Goal: Complete application form

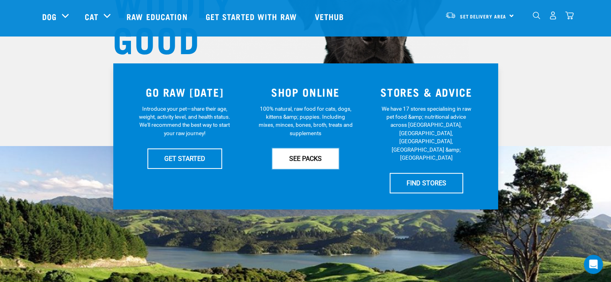
click at [299, 154] on link "SEE PACKS" at bounding box center [305, 159] width 66 height 20
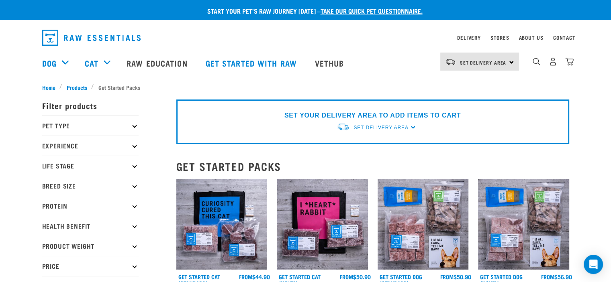
click at [135, 227] on icon at bounding box center [134, 226] width 4 height 4
click at [47, 247] on label "Sensitive Stomach" at bounding box center [81, 248] width 69 height 10
click at [47, 247] on input "Sensitive Stomach" at bounding box center [44, 246] width 5 height 5
checkbox input "true"
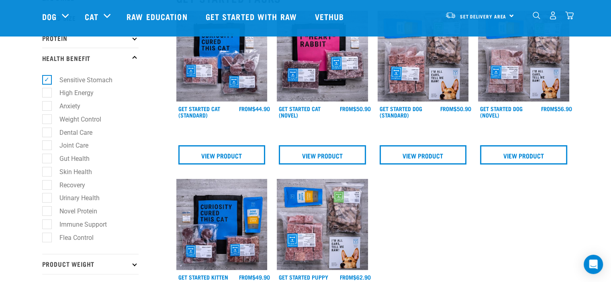
scroll to position [112, 0]
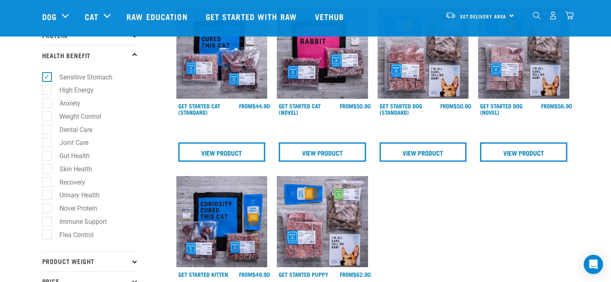
drag, startPoint x: 0, startPoint y: 0, endPoint x: 617, endPoint y: 96, distance: 624.0
click at [47, 102] on label "Anxiety" at bounding box center [65, 103] width 37 height 10
click at [46, 102] on input "Anxiety" at bounding box center [44, 102] width 5 height 5
checkbox input "true"
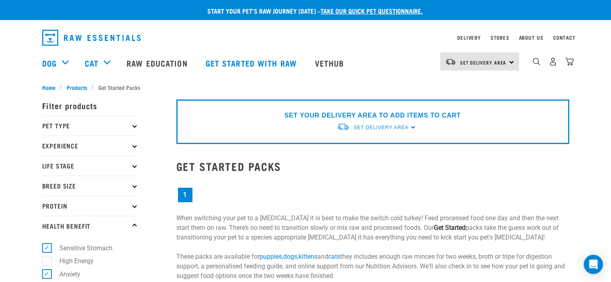
click at [134, 125] on icon at bounding box center [134, 126] width 4 height 4
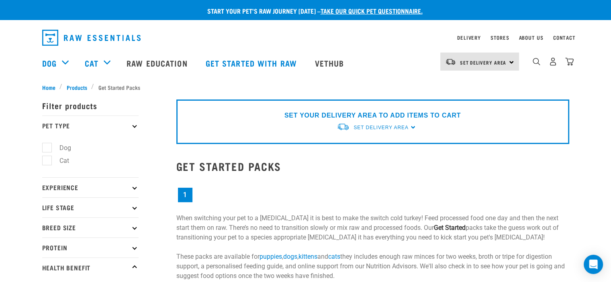
click at [65, 162] on label "Cat" at bounding box center [60, 161] width 26 height 10
click at [47, 162] on input "Cat" at bounding box center [44, 159] width 5 height 5
checkbox input "true"
click at [270, 165] on h2 "Get Started Packs" at bounding box center [372, 166] width 393 height 12
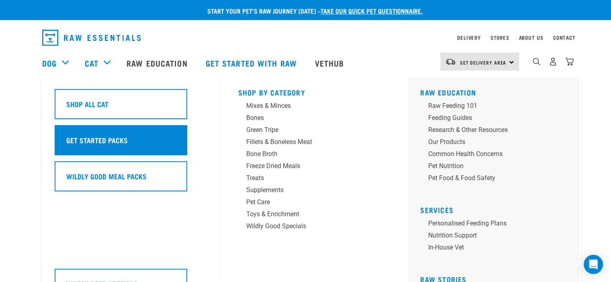
click at [114, 139] on h5 "Get Started Packs" at bounding box center [96, 140] width 61 height 10
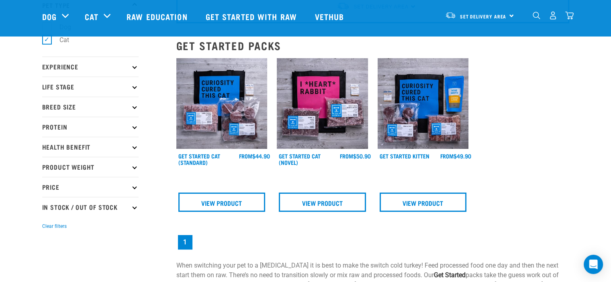
scroll to position [59, 0]
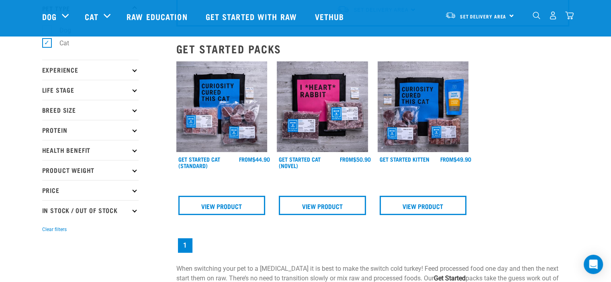
drag, startPoint x: 0, startPoint y: 0, endPoint x: 611, endPoint y: 78, distance: 616.3
click at [334, 204] on link "View Product" at bounding box center [322, 205] width 87 height 19
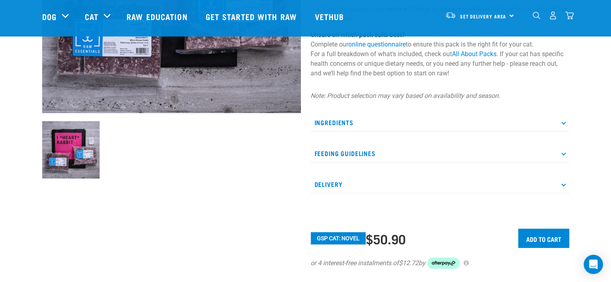
scroll to position [212, 0]
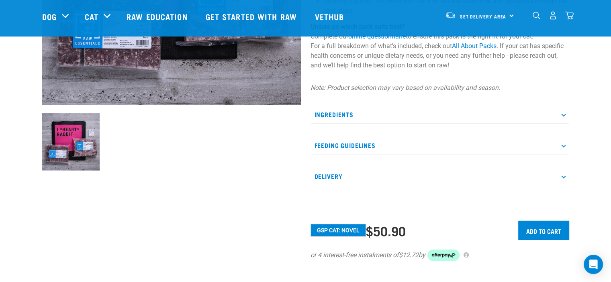
click at [563, 147] on p "Feeding Guidelines" at bounding box center [439, 146] width 259 height 18
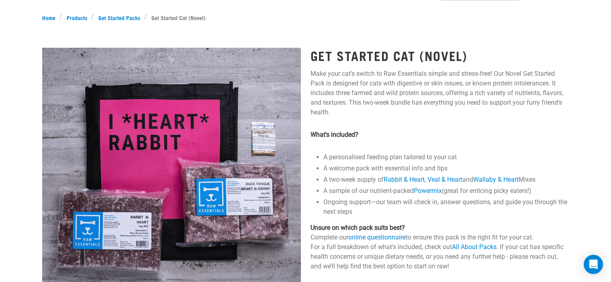
scroll to position [0, 0]
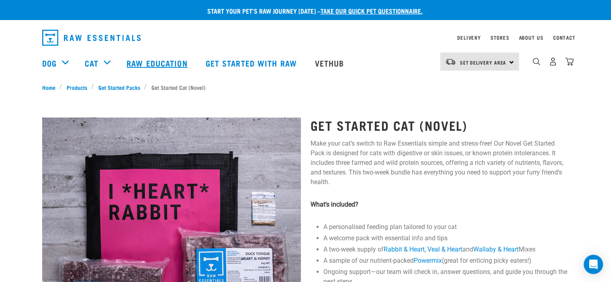
click at [177, 62] on link "Raw Education" at bounding box center [157, 63] width 79 height 32
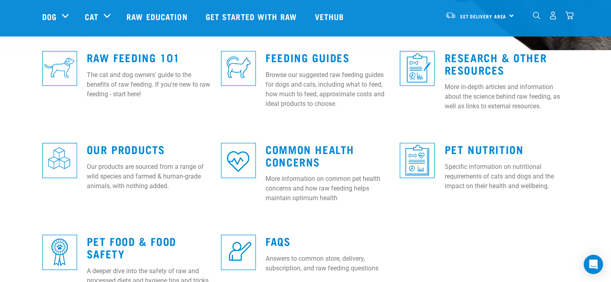
scroll to position [218, 0]
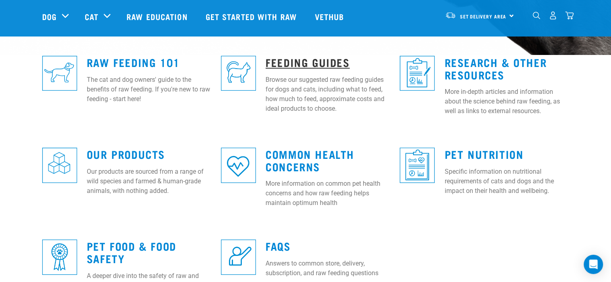
click at [280, 61] on link "Feeding Guides" at bounding box center [308, 62] width 84 height 6
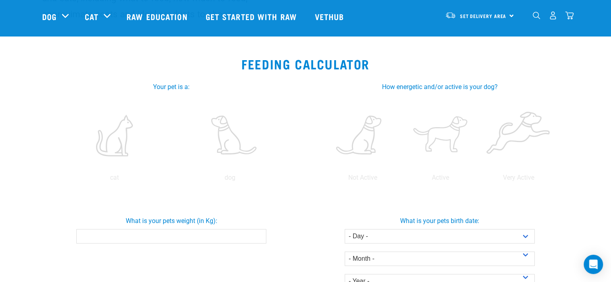
scroll to position [125, 0]
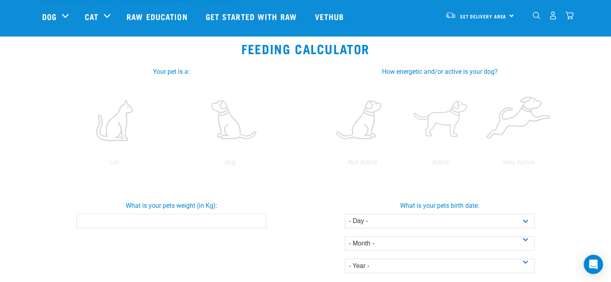
click at [223, 222] on input "What is your pets weight (in Kg):" at bounding box center [171, 221] width 190 height 14
type input "3.6"
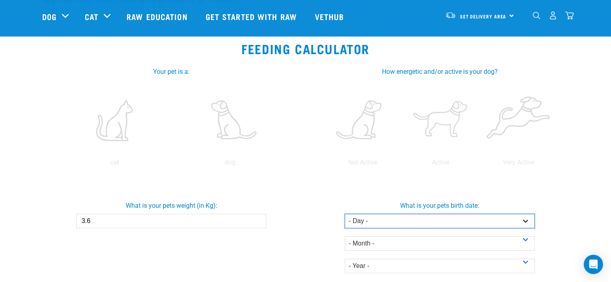
click at [525, 217] on select "- Day - 1 2 3 4 5 6 7 8 9 10 11 12 13 14 15 16 17 18 19 20 21 22 23 24 25 26 27" at bounding box center [440, 221] width 190 height 14
select select "1"
click at [345, 214] on select "- Day - 1 2 3 4 5 6 7 8 9 10 11 12 13 14 15 16 17 18 19 20 21 22 23 24 25 26 27" at bounding box center [440, 221] width 190 height 14
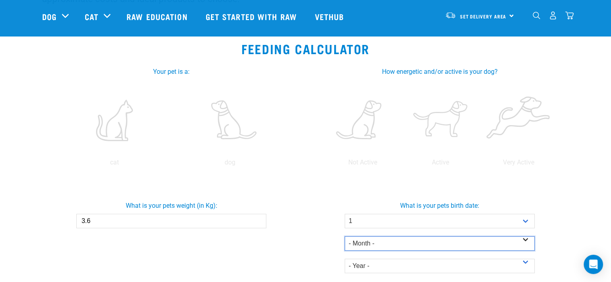
click at [526, 240] on select "- Month - January February March April May June July August September October N…" at bounding box center [440, 244] width 190 height 14
select select "April"
click at [345, 237] on select "- Month - January February March April May June July August September October N…" at bounding box center [440, 244] width 190 height 14
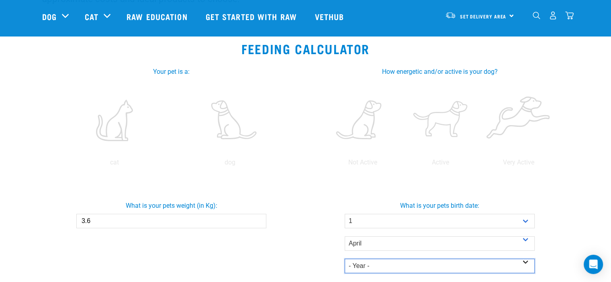
click at [526, 262] on select "- Year - 2025 2024 2023 2022 2021 2020 2019 2018 2017 2016 2015 2014" at bounding box center [440, 266] width 190 height 14
select select "2015"
click at [345, 259] on select "- Year - 2025 2024 2023 2022 2021 2020 2019 2018 2017 2016 2015 2014" at bounding box center [440, 266] width 190 height 14
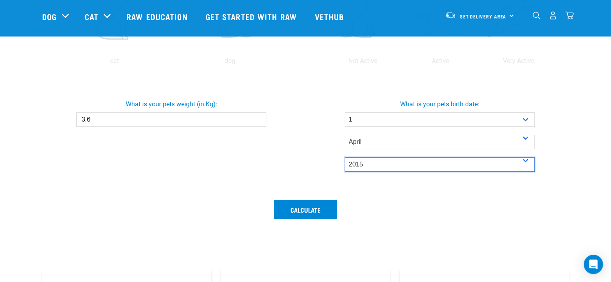
scroll to position [207, 0]
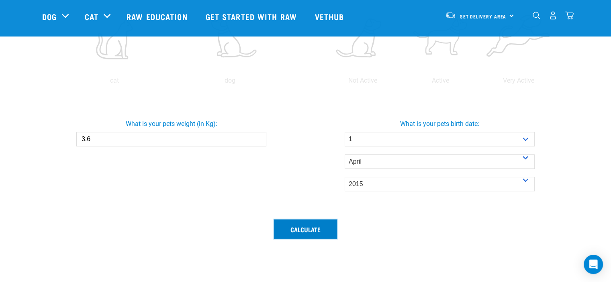
click at [321, 228] on button "Calculate" at bounding box center [305, 229] width 63 height 19
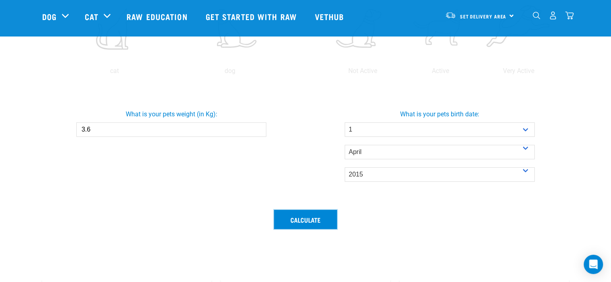
scroll to position [246, 0]
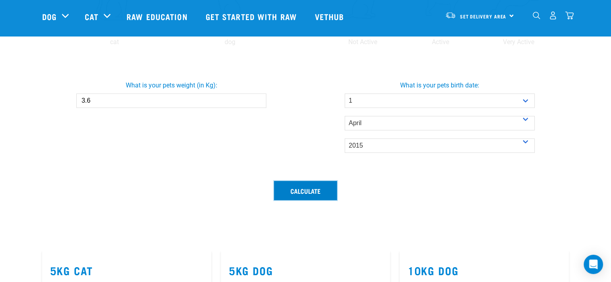
click at [317, 192] on button "Calculate" at bounding box center [305, 190] width 63 height 19
click at [115, 40] on p "cat" at bounding box center [115, 42] width 112 height 10
click at [71, 270] on link "5kg Cat" at bounding box center [71, 271] width 43 height 6
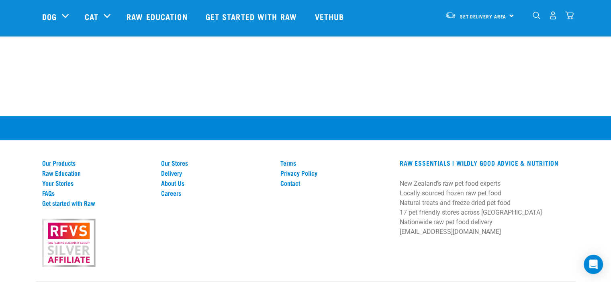
scroll to position [818, 0]
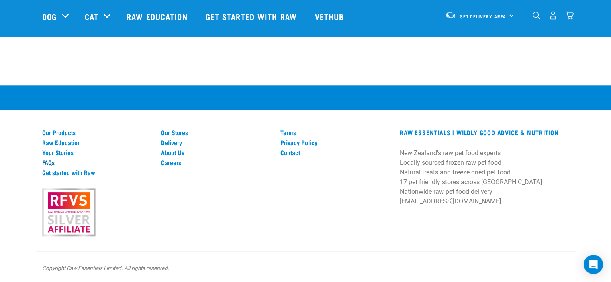
click at [48, 160] on link "FAQs" at bounding box center [97, 162] width 110 height 7
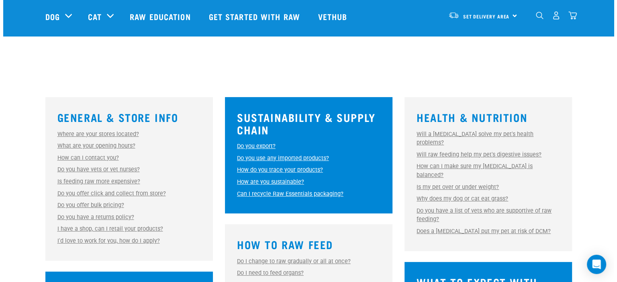
scroll to position [181, 0]
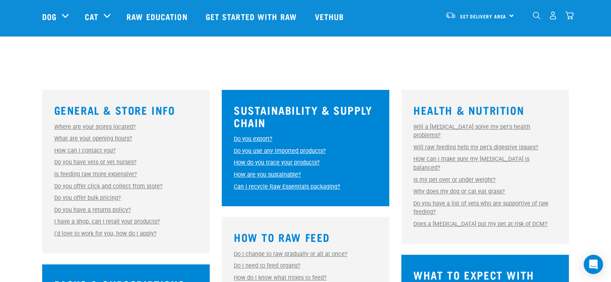
click at [516, 144] on link "Will raw feeding help my pet's digestive issues?" at bounding box center [475, 147] width 125 height 7
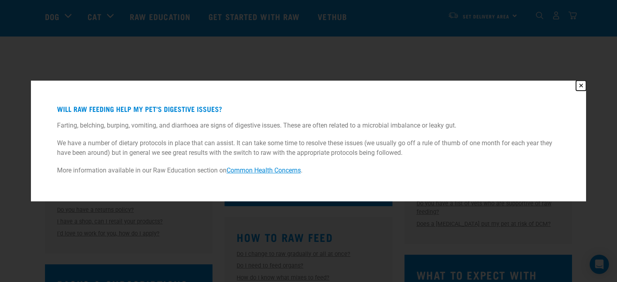
click at [582, 84] on button "✕" at bounding box center [581, 86] width 10 height 10
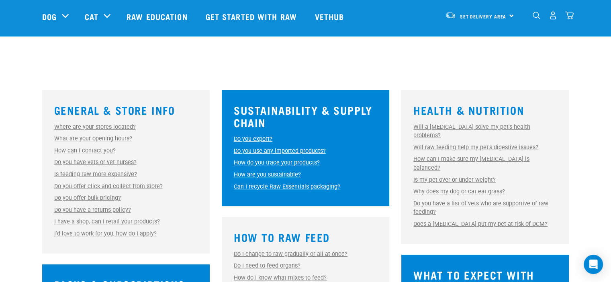
click at [517, 156] on link "How can I make sure my raw diet is balanced?" at bounding box center [471, 164] width 116 height 16
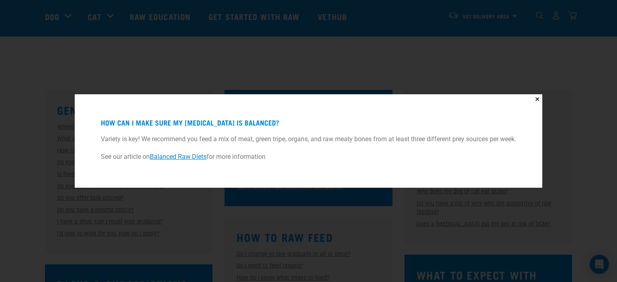
click at [185, 156] on link "Balanced Raw Diets" at bounding box center [178, 157] width 57 height 8
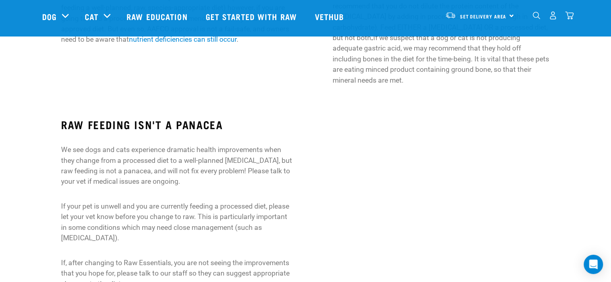
scroll to position [553, 0]
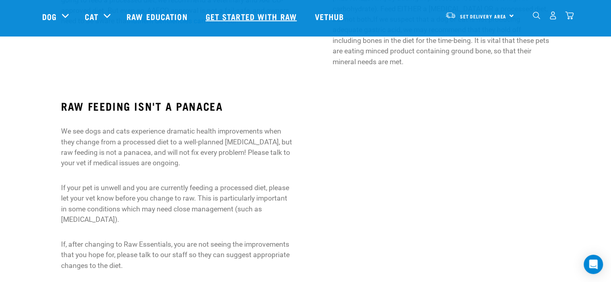
click at [239, 14] on link "Get started with Raw" at bounding box center [252, 16] width 109 height 32
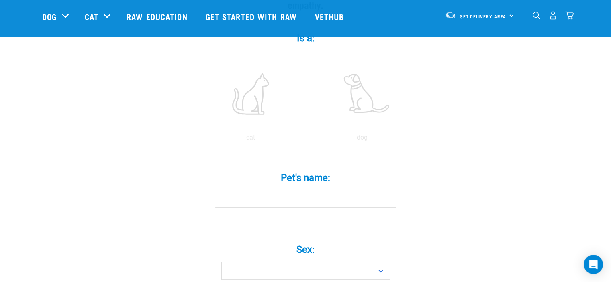
scroll to position [157, 0]
click at [251, 84] on label at bounding box center [250, 92] width 108 height 68
click at [195, 138] on input "radio" at bounding box center [195, 138] width 0 height 0
click at [254, 79] on label at bounding box center [250, 92] width 108 height 68
click at [195, 138] on input "radio" at bounding box center [195, 138] width 0 height 0
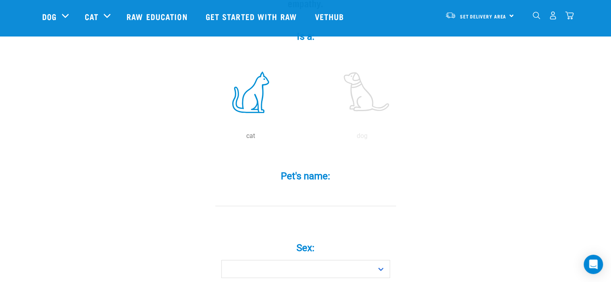
click at [252, 131] on p "cat" at bounding box center [250, 136] width 108 height 10
click at [247, 99] on label at bounding box center [250, 92] width 108 height 68
click at [195, 138] on input "radio" at bounding box center [195, 138] width 0 height 0
click at [286, 188] on input "Pet's name: *" at bounding box center [305, 197] width 181 height 18
type input "little cat"
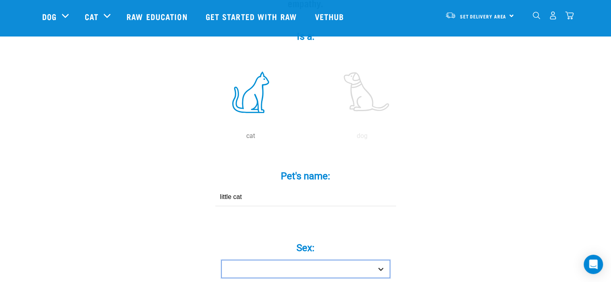
click at [382, 260] on select "Boy Girl" at bounding box center [305, 269] width 169 height 18
select select "girl"
click at [221, 260] on select "Boy Girl" at bounding box center [305, 269] width 169 height 18
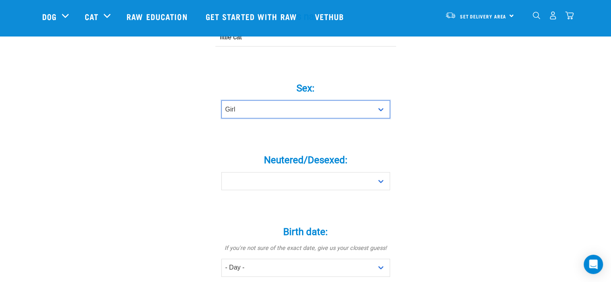
scroll to position [320, 0]
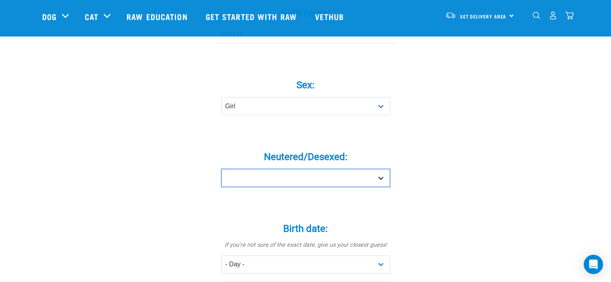
click at [381, 169] on select "Yes No" at bounding box center [305, 178] width 169 height 18
select select "yes"
click at [221, 169] on select "Yes No" at bounding box center [305, 178] width 169 height 18
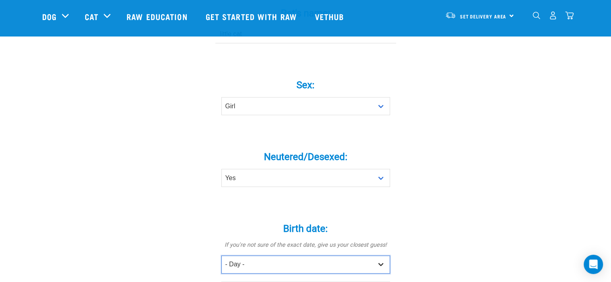
click at [379, 256] on select "- Day - 1 2 3 4 5 6 7 8 9 10 11 12 13 14 15 16 17 18 19 20 21 22 23 24 25 26 27" at bounding box center [305, 265] width 169 height 18
select select "1"
click at [221, 256] on select "- Day - 1 2 3 4 5 6 7 8 9 10 11 12 13 14 15 16 17 18 19 20 21 22 23 24 25 26 27" at bounding box center [305, 265] width 169 height 18
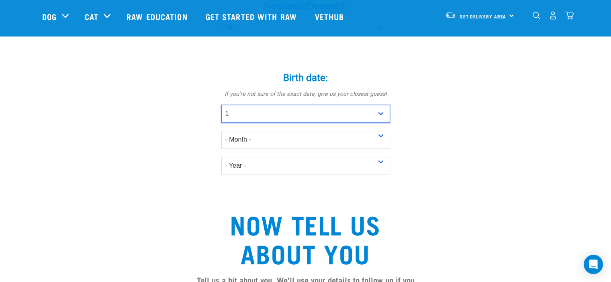
scroll to position [486, 0]
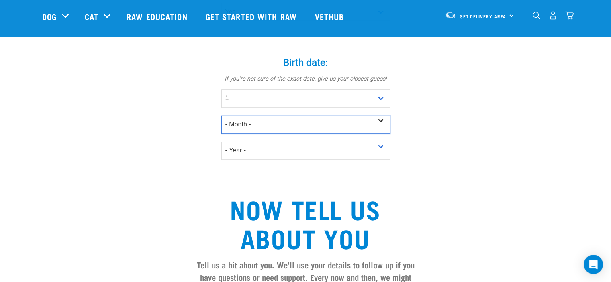
click at [378, 116] on select "- Month - January February March April May June July August September October N…" at bounding box center [305, 125] width 169 height 18
select select "April"
click at [221, 116] on select "- Month - January February March April May June July August September October N…" at bounding box center [305, 125] width 169 height 18
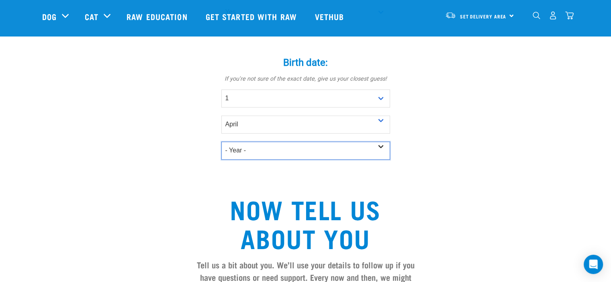
click at [329, 142] on select "- Year - 2025 2024 2023 2022 2021 2020 2019 2018 2017 2016 2015 2014 2013 2012" at bounding box center [305, 151] width 169 height 18
select select "2016"
click at [221, 142] on select "- Year - 2025 2024 2023 2022 2021 2020 2019 2018 2017 2016 2015 2014 2013 2012" at bounding box center [305, 151] width 169 height 18
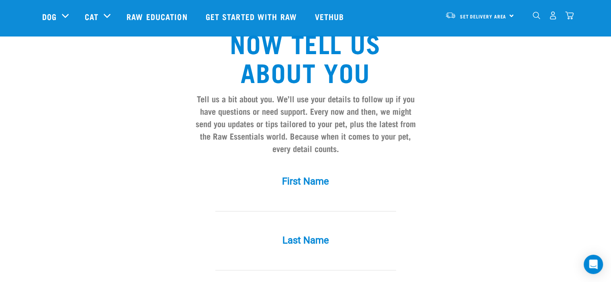
scroll to position [678, 0]
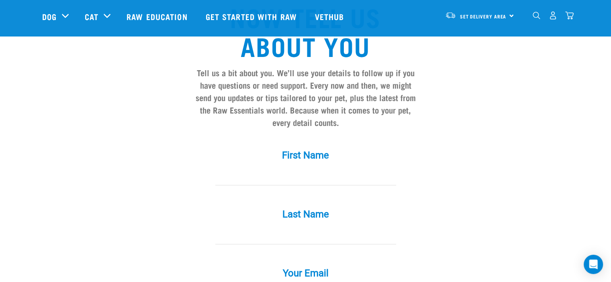
click at [336, 167] on input "First Name *" at bounding box center [305, 176] width 181 height 18
type input "[PERSON_NAME]"
click at [297, 227] on input "Last Name *" at bounding box center [305, 236] width 181 height 18
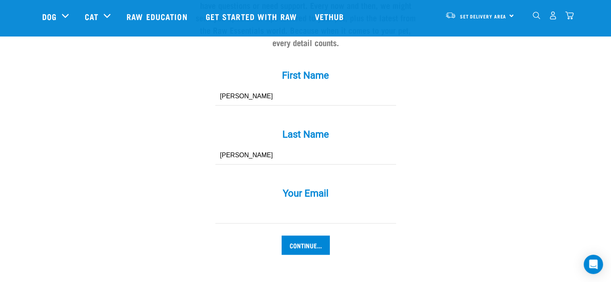
scroll to position [767, 0]
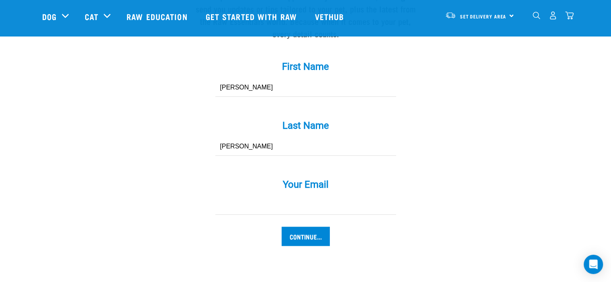
type input "[PERSON_NAME]"
click at [320, 197] on input "Your Email *" at bounding box center [305, 206] width 181 height 18
type input "[EMAIL_ADDRESS][DOMAIN_NAME]"
click at [304, 227] on input "Continue..." at bounding box center [306, 236] width 48 height 19
click at [313, 227] on input "Continue..." at bounding box center [306, 236] width 48 height 19
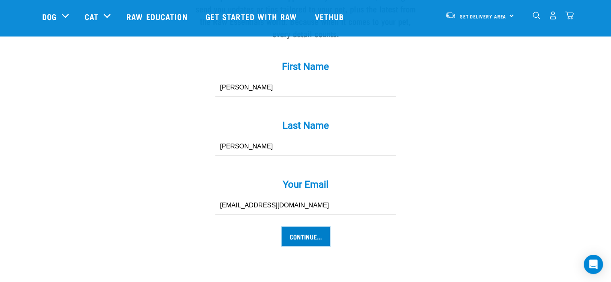
click at [304, 227] on input "Continue..." at bounding box center [306, 236] width 48 height 19
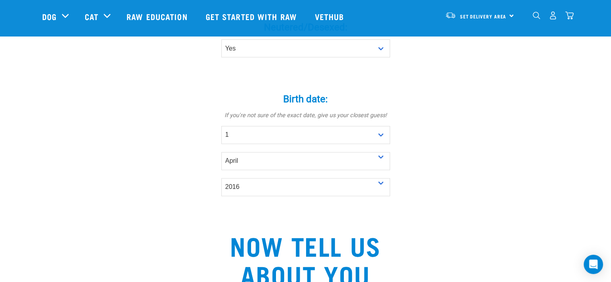
scroll to position [427, 0]
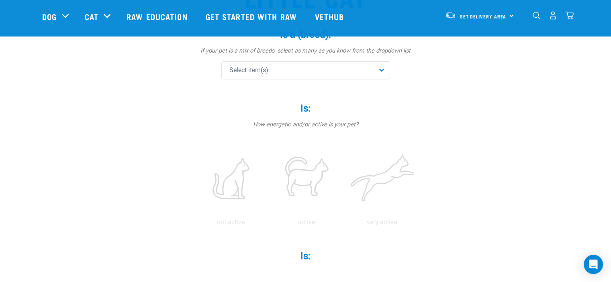
scroll to position [101, 0]
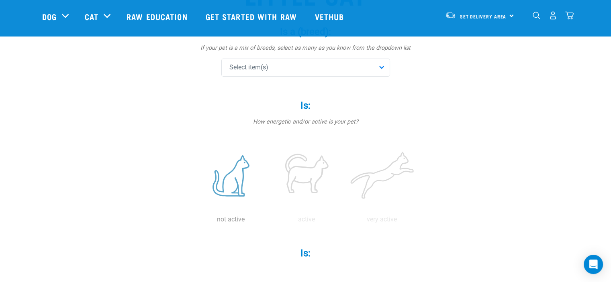
click at [225, 187] on label at bounding box center [231, 176] width 72 height 68
click at [193, 222] on input "radio" at bounding box center [193, 222] width 0 height 0
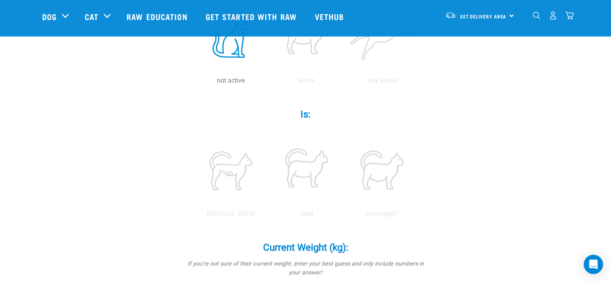
scroll to position [262, 0]
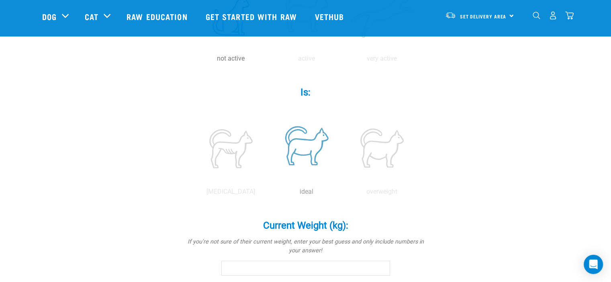
click at [310, 150] on label at bounding box center [306, 148] width 72 height 68
click at [269, 194] on input "radio" at bounding box center [269, 194] width 0 height 0
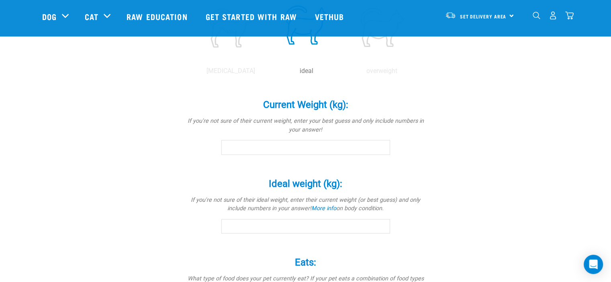
scroll to position [400, 0]
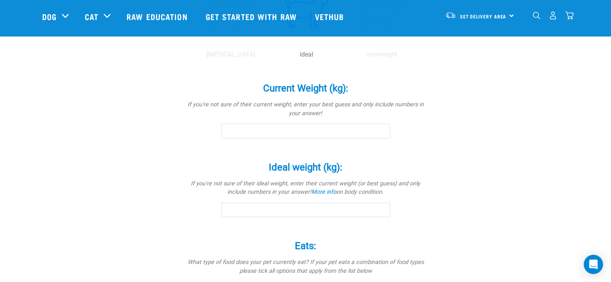
click at [363, 130] on input "Current Weight (kg): *" at bounding box center [305, 131] width 169 height 14
type input "3.6"
click at [346, 210] on input "Ideal weight (kg): *" at bounding box center [305, 210] width 169 height 14
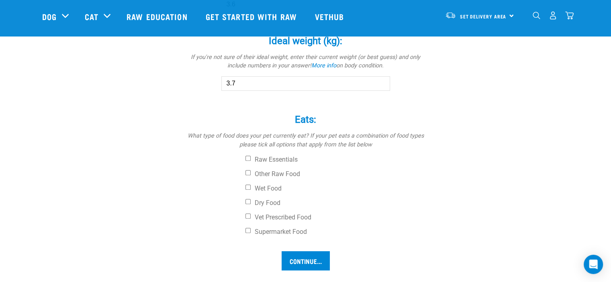
scroll to position [528, 0]
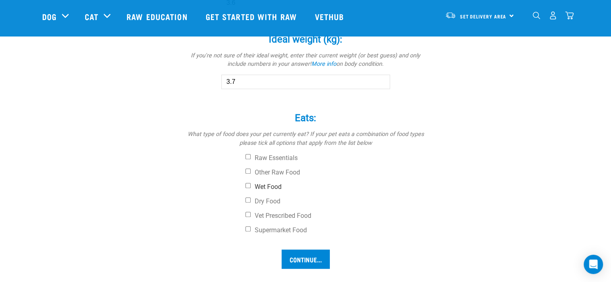
type input "3.7"
click at [247, 184] on input "Wet Food" at bounding box center [247, 185] width 5 height 5
checkbox input "true"
click at [247, 214] on input "Vet Prescribed Food" at bounding box center [247, 214] width 5 height 5
checkbox input "true"
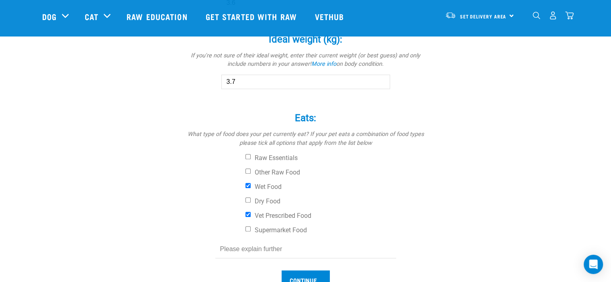
click at [296, 253] on input "text" at bounding box center [305, 250] width 181 height 18
type input "[PERSON_NAME]"
